Goal: Navigation & Orientation: Find specific page/section

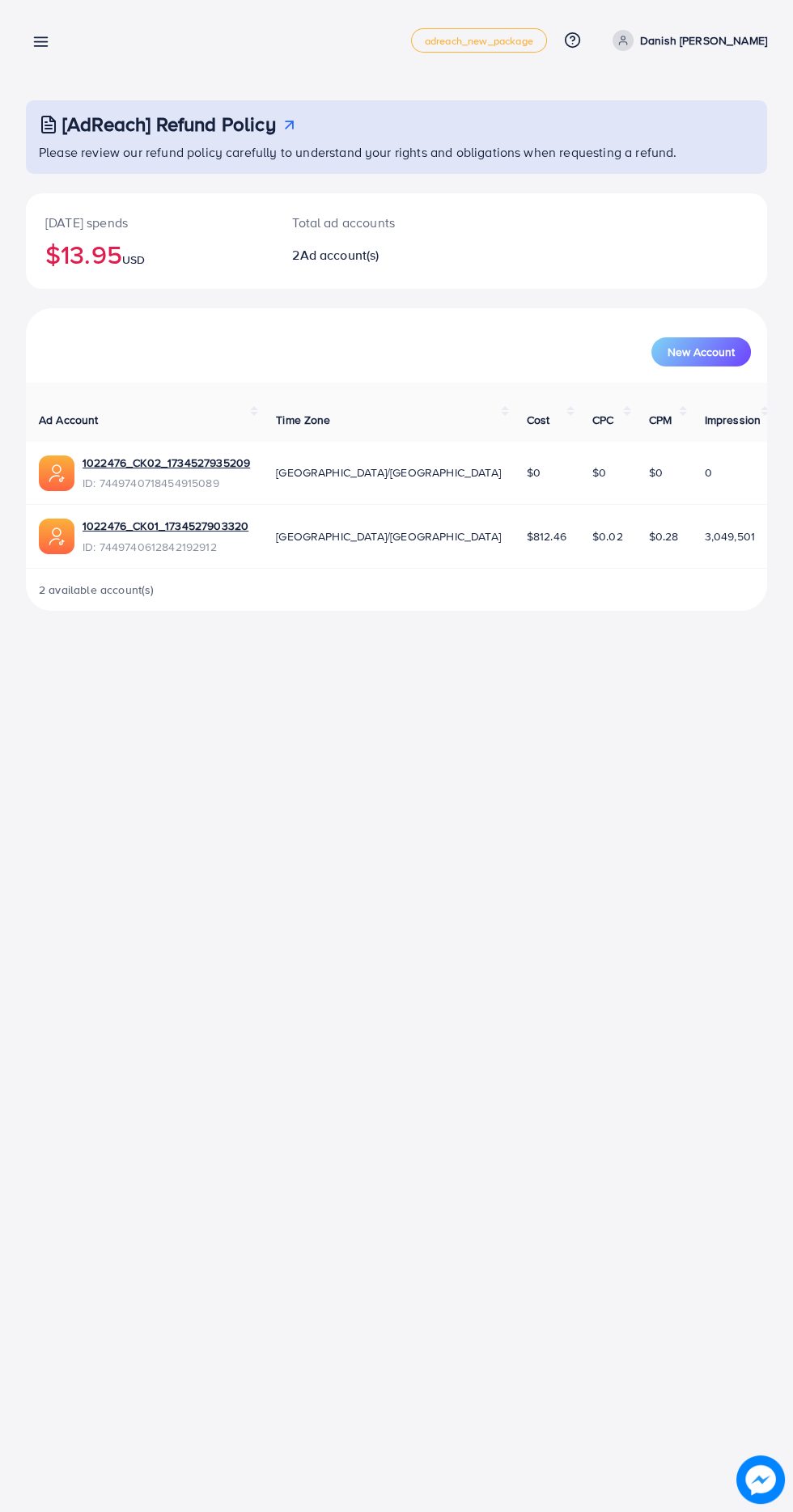
click at [40, 42] on line at bounding box center [41, 42] width 13 height 0
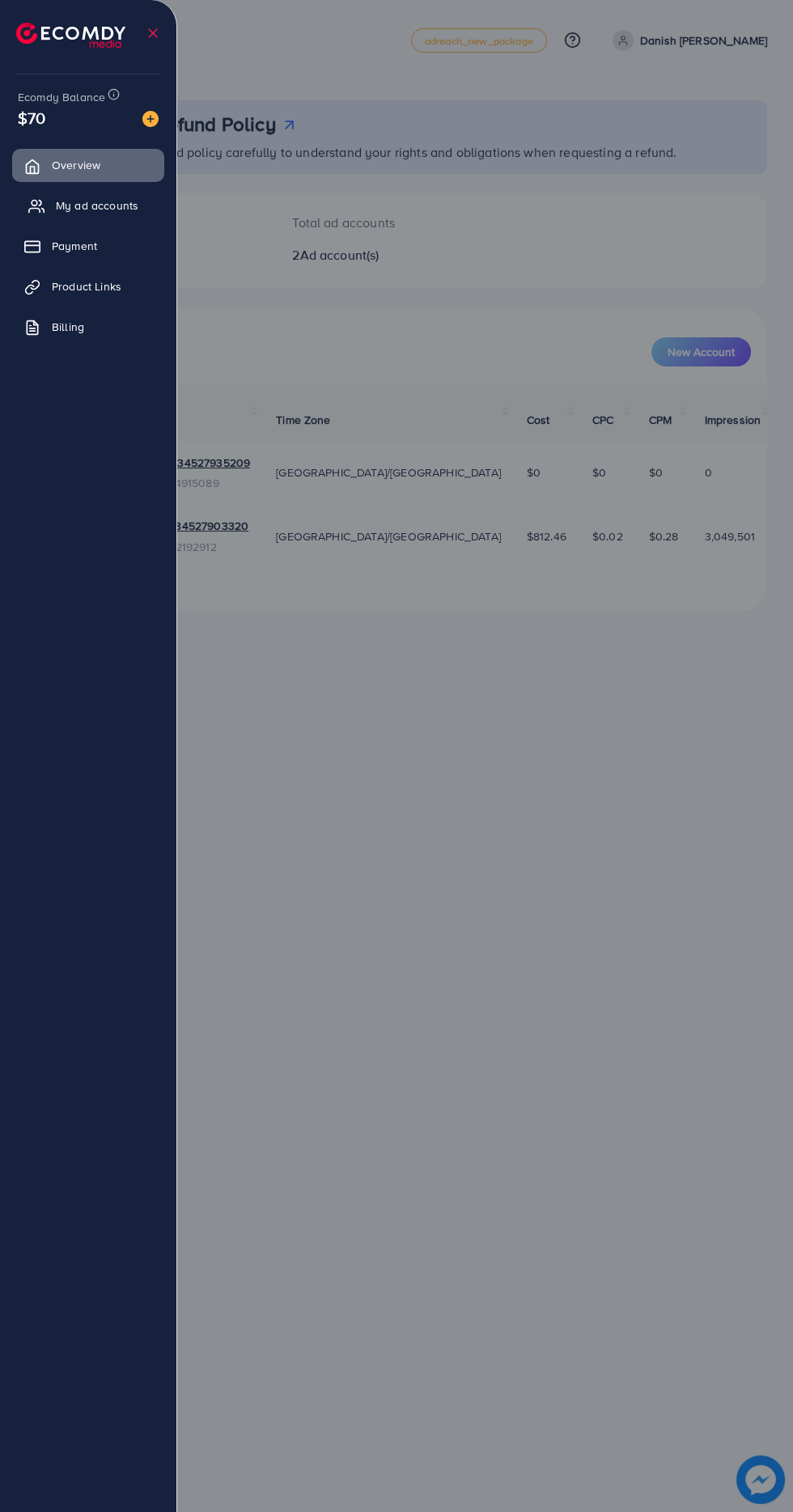
click at [57, 200] on span "My ad accounts" at bounding box center [97, 205] width 82 height 16
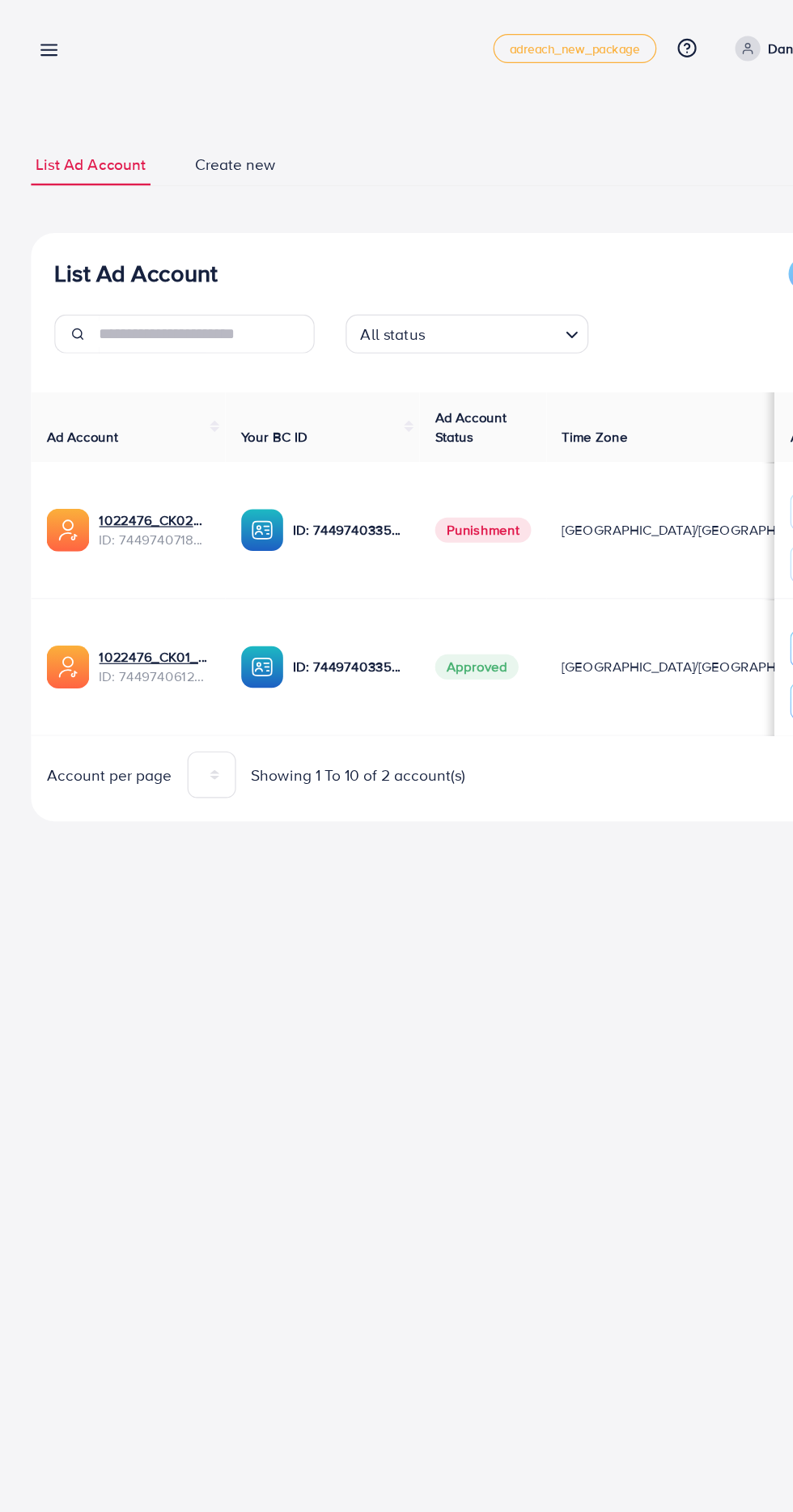
click at [44, 46] on line at bounding box center [41, 46] width 13 height 0
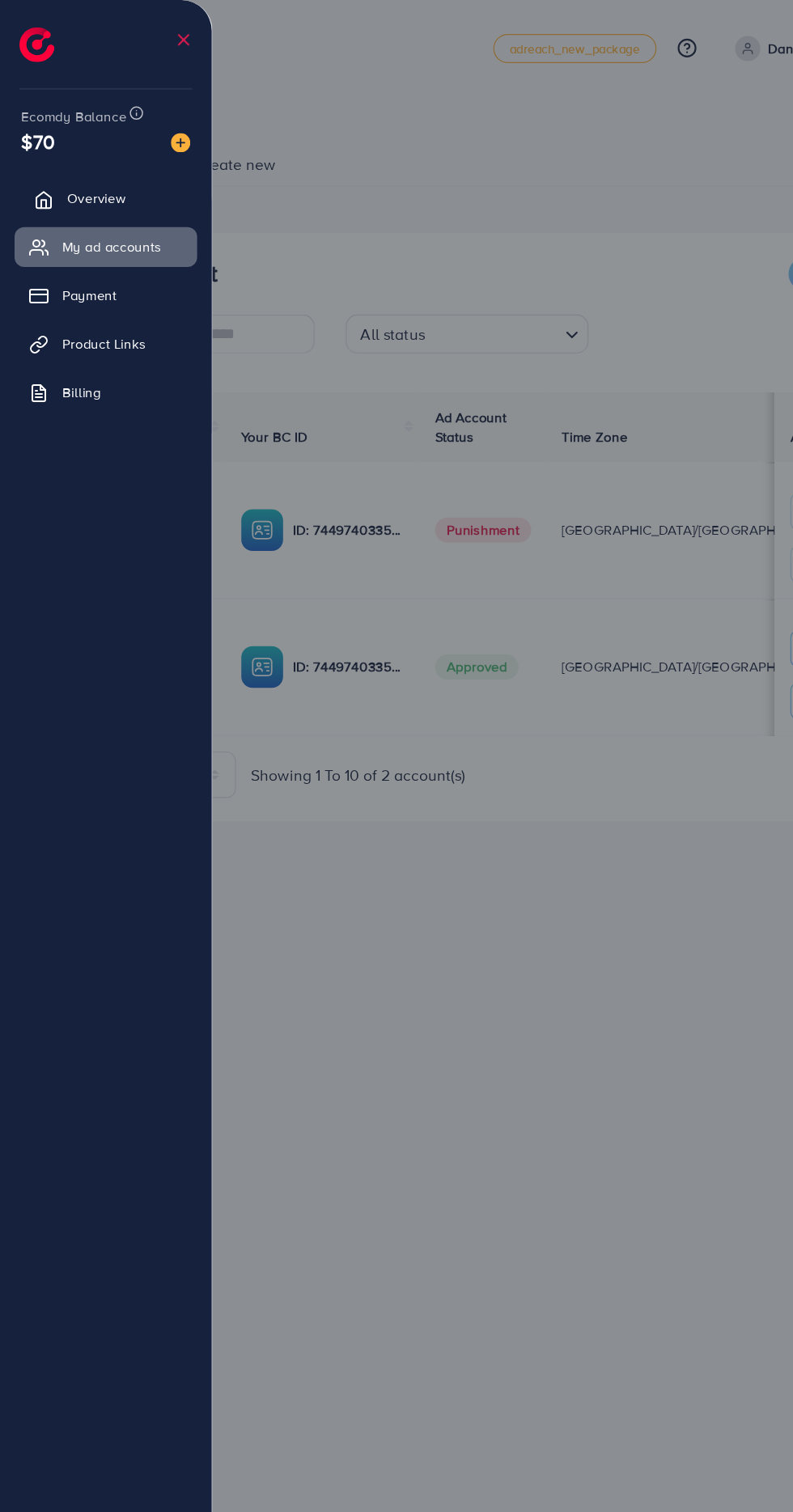
click at [117, 169] on link "Overview" at bounding box center [87, 165] width 152 height 33
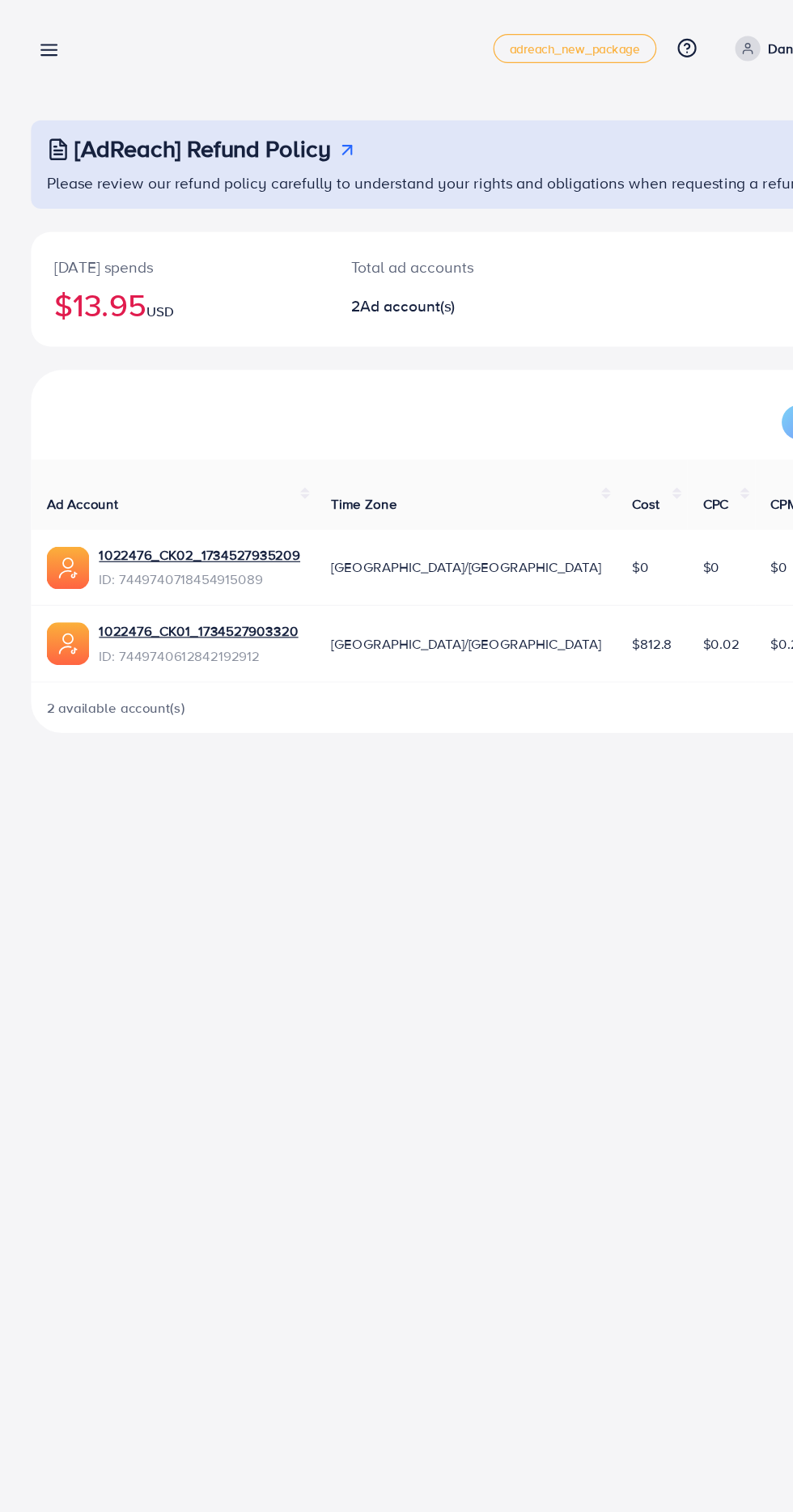
click at [45, 33] on icon at bounding box center [41, 42] width 17 height 17
